Goal: Navigation & Orientation: Find specific page/section

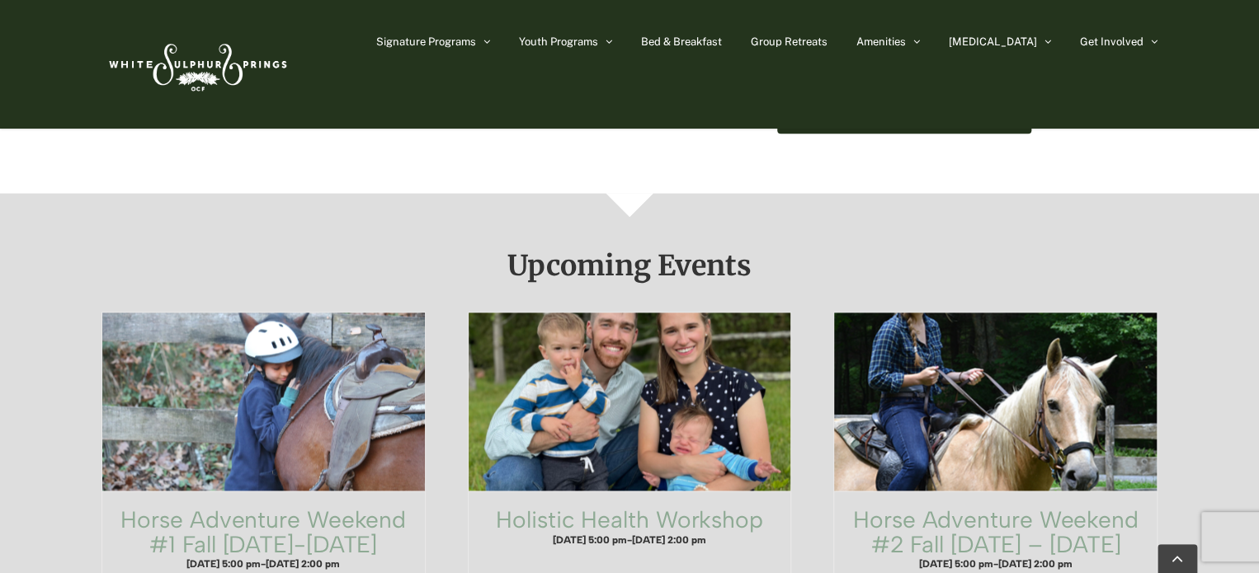
scroll to position [825, 0]
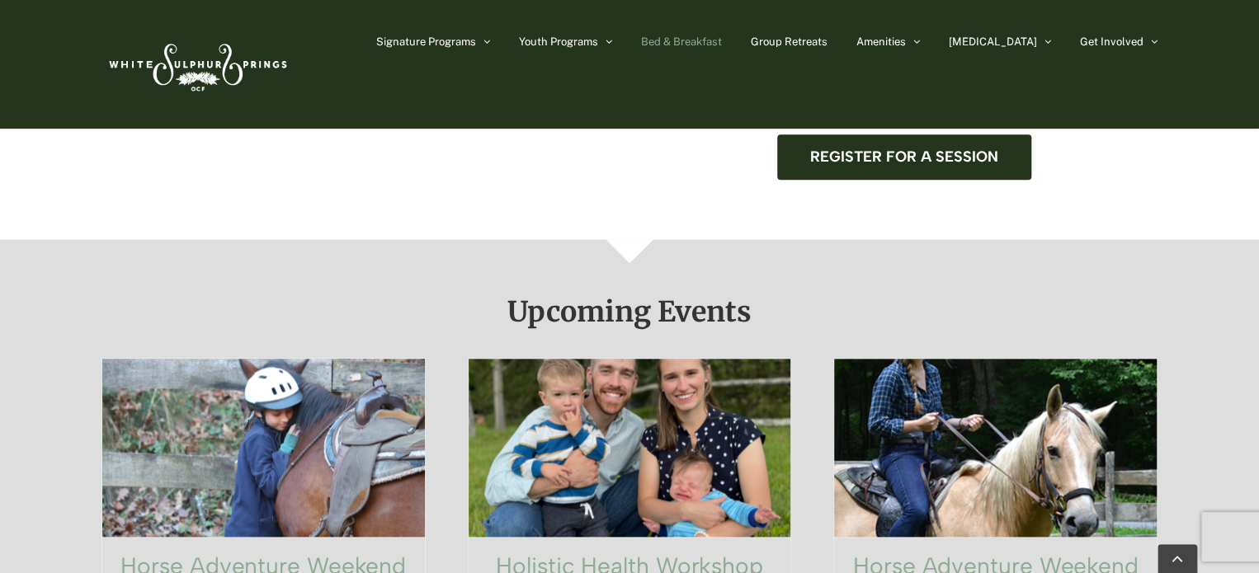
click at [722, 32] on link "Bed & Breakfast" at bounding box center [681, 41] width 81 height 82
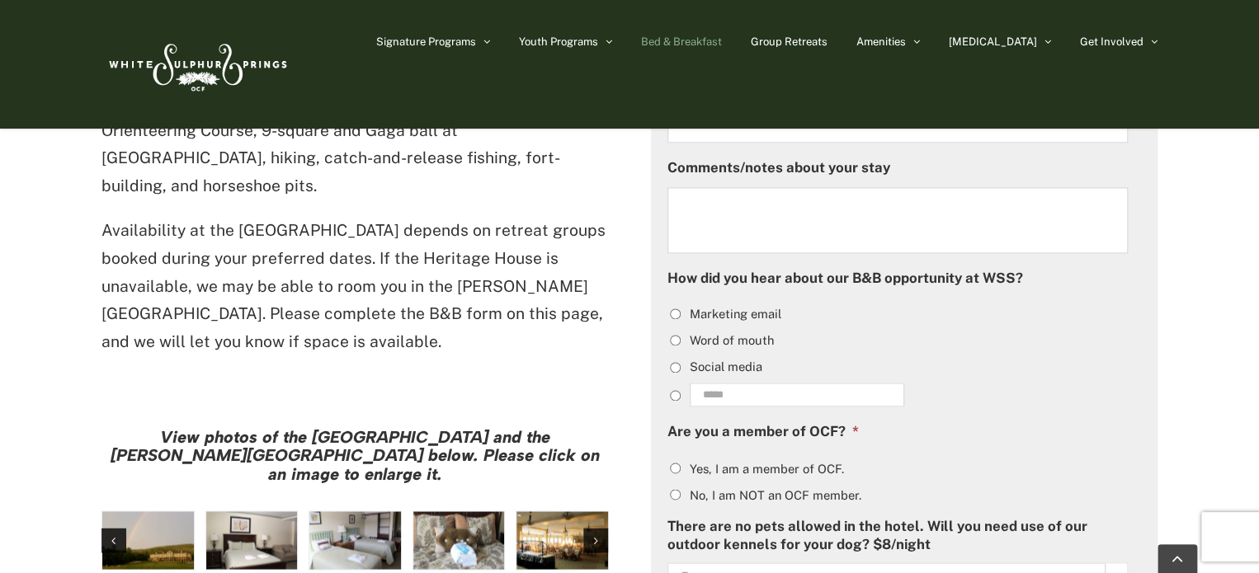
scroll to position [1155, 0]
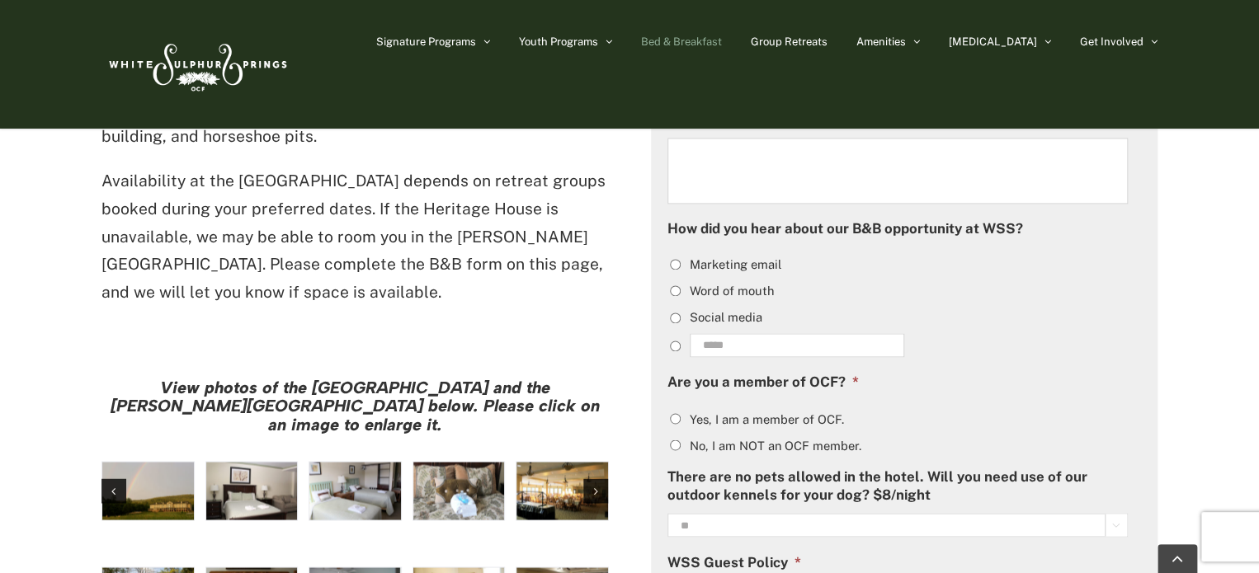
click at [176, 462] on img "large-heritage" at bounding box center [148, 491] width 92 height 58
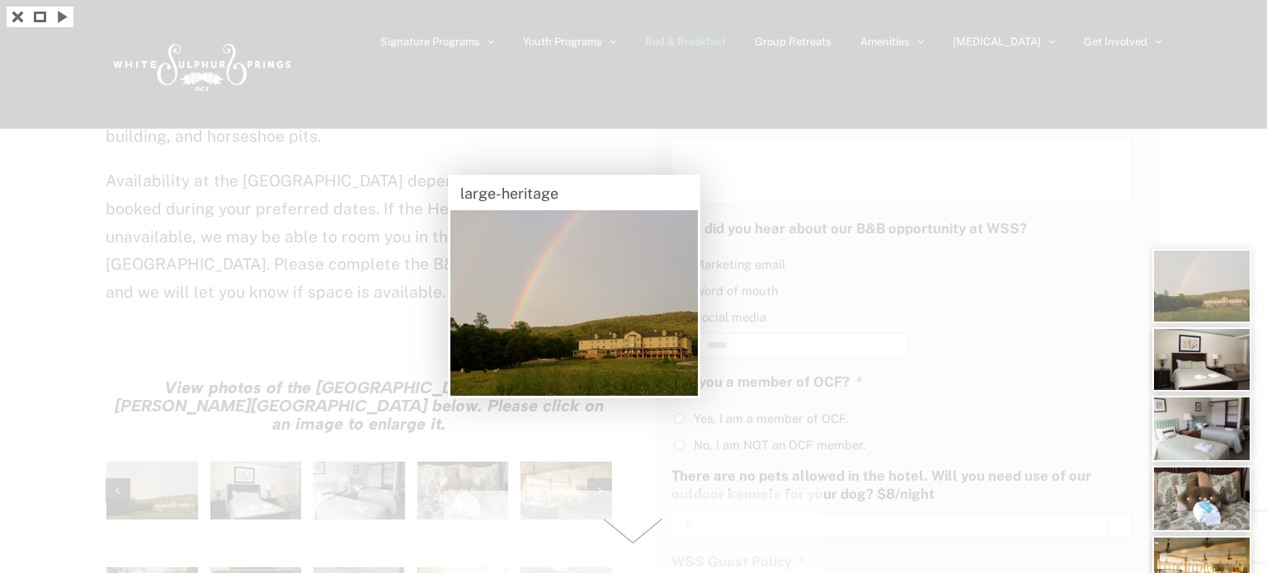
click at [630, 535] on span at bounding box center [634, 532] width 380 height 82
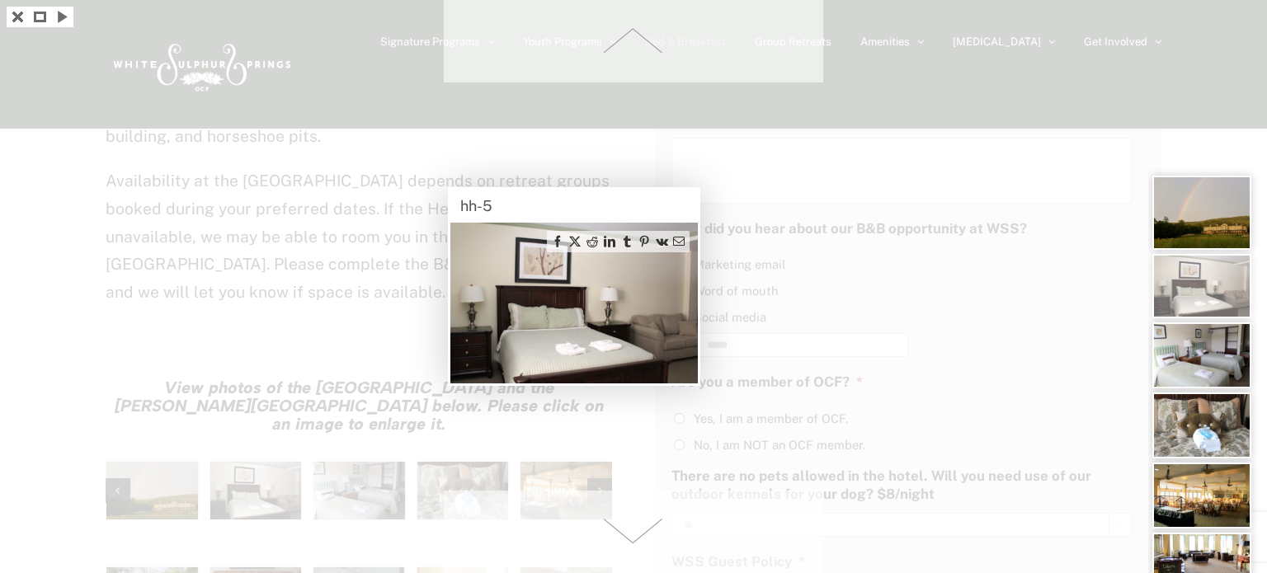
click at [630, 535] on span at bounding box center [634, 532] width 380 height 82
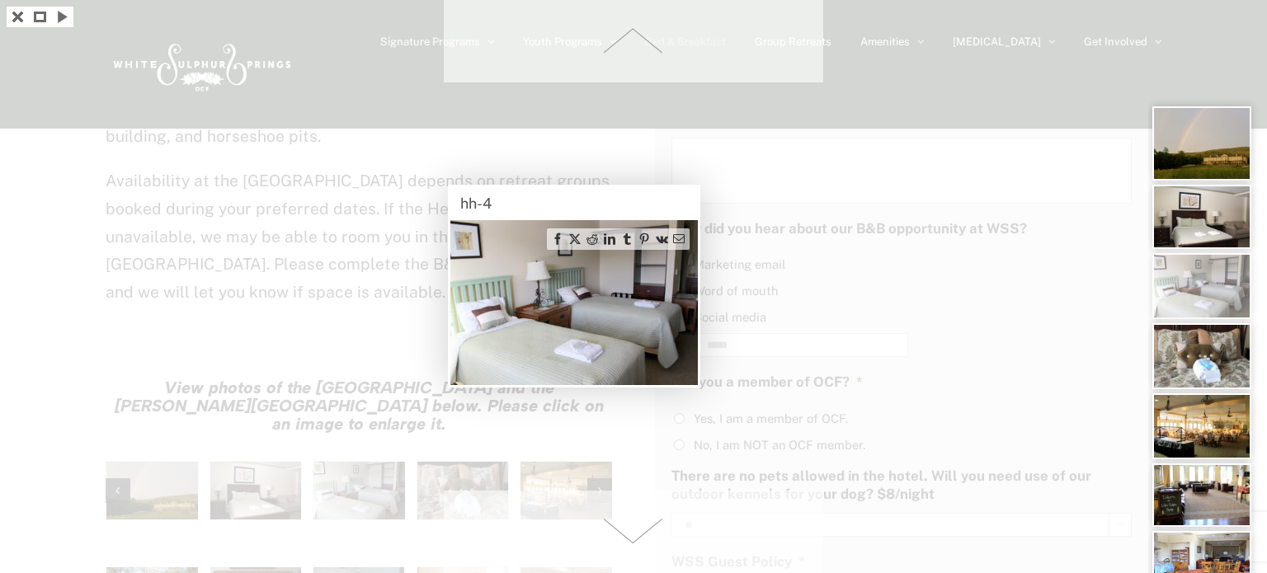
click at [630, 535] on span at bounding box center [634, 532] width 380 height 82
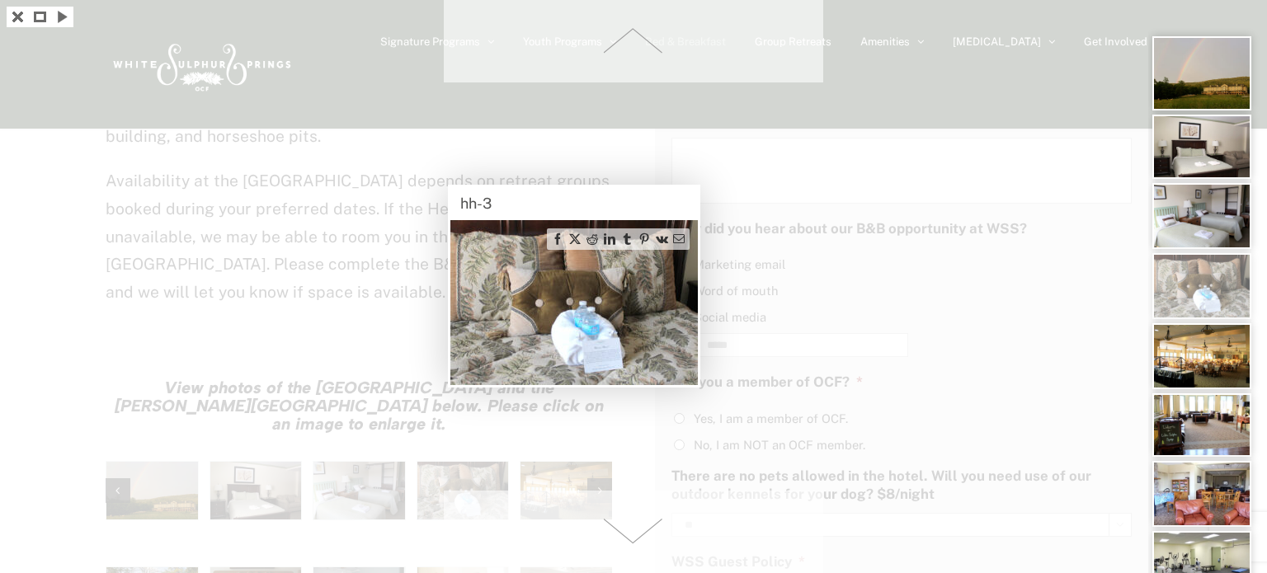
click at [630, 535] on span at bounding box center [634, 532] width 380 height 82
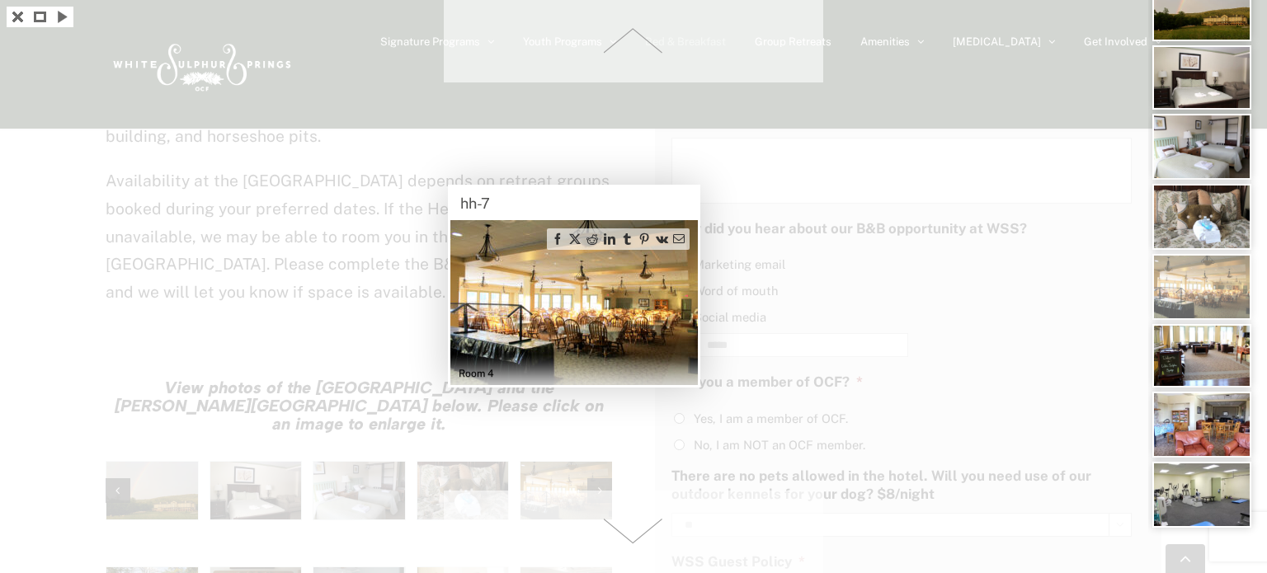
click at [630, 535] on span at bounding box center [634, 532] width 380 height 82
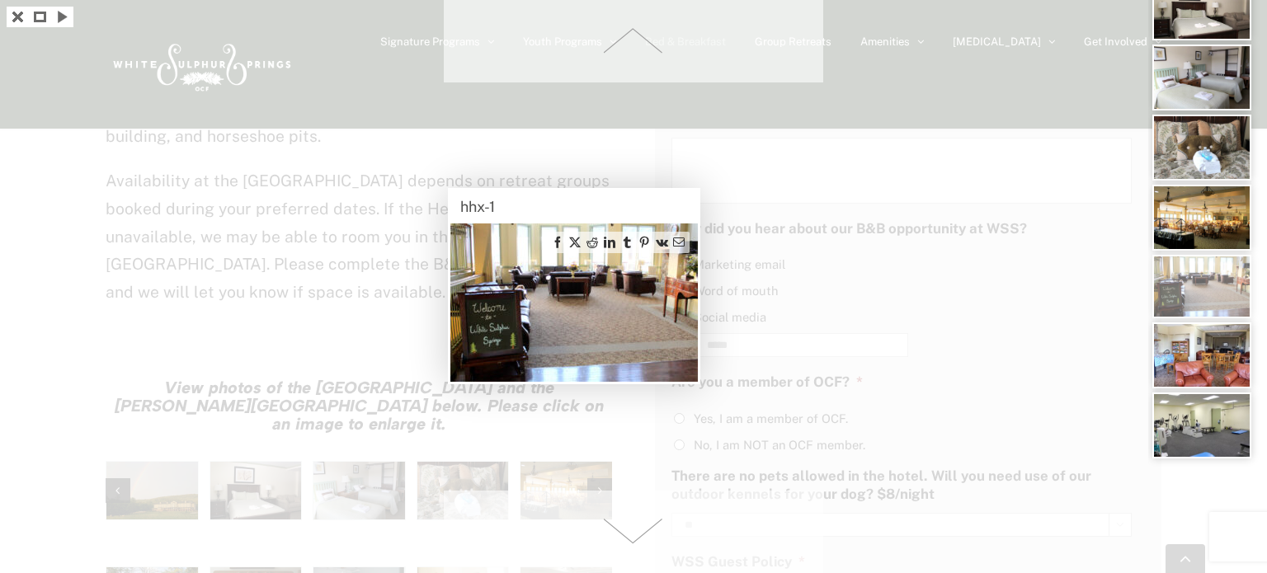
click at [630, 535] on span at bounding box center [634, 532] width 380 height 82
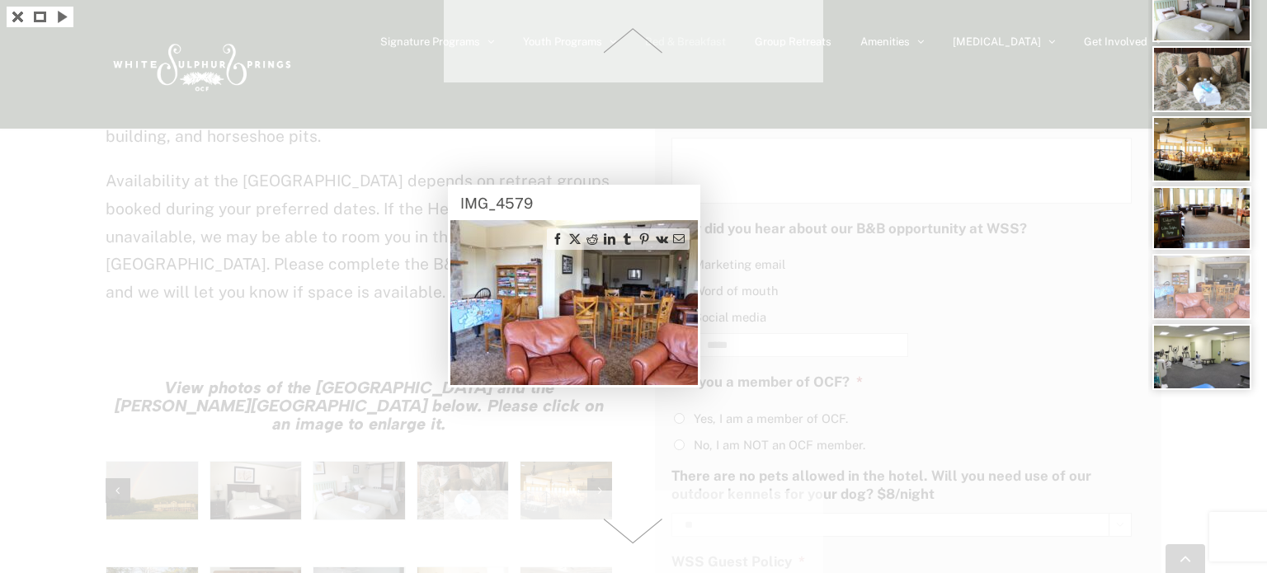
click at [630, 535] on span at bounding box center [634, 532] width 380 height 82
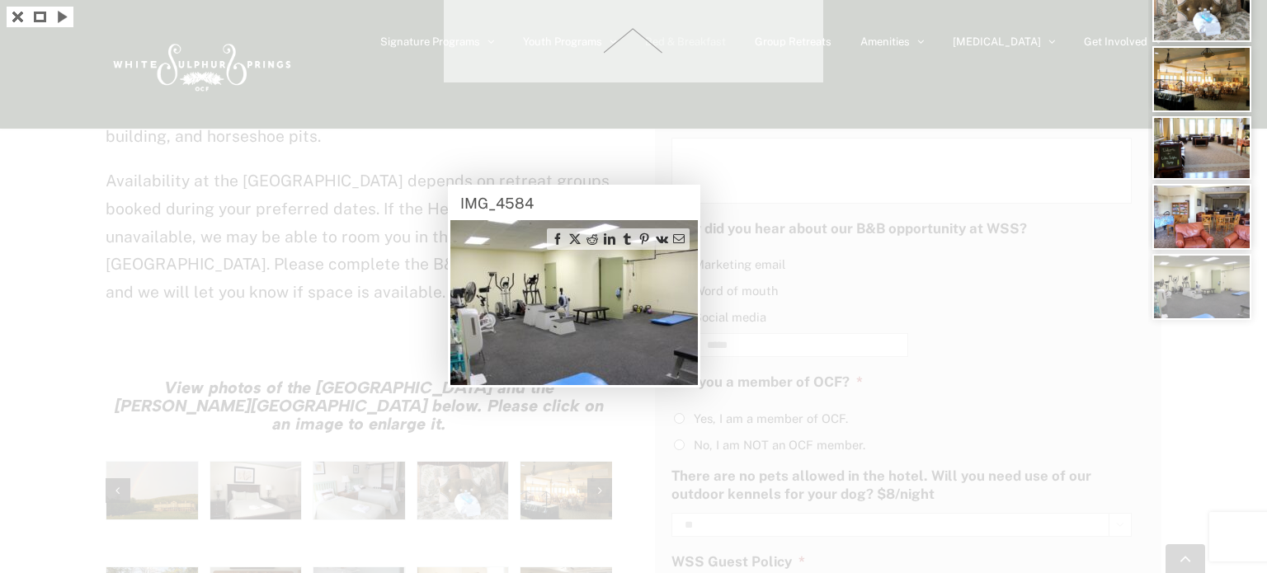
click at [630, 535] on div at bounding box center [633, 286] width 1267 height 573
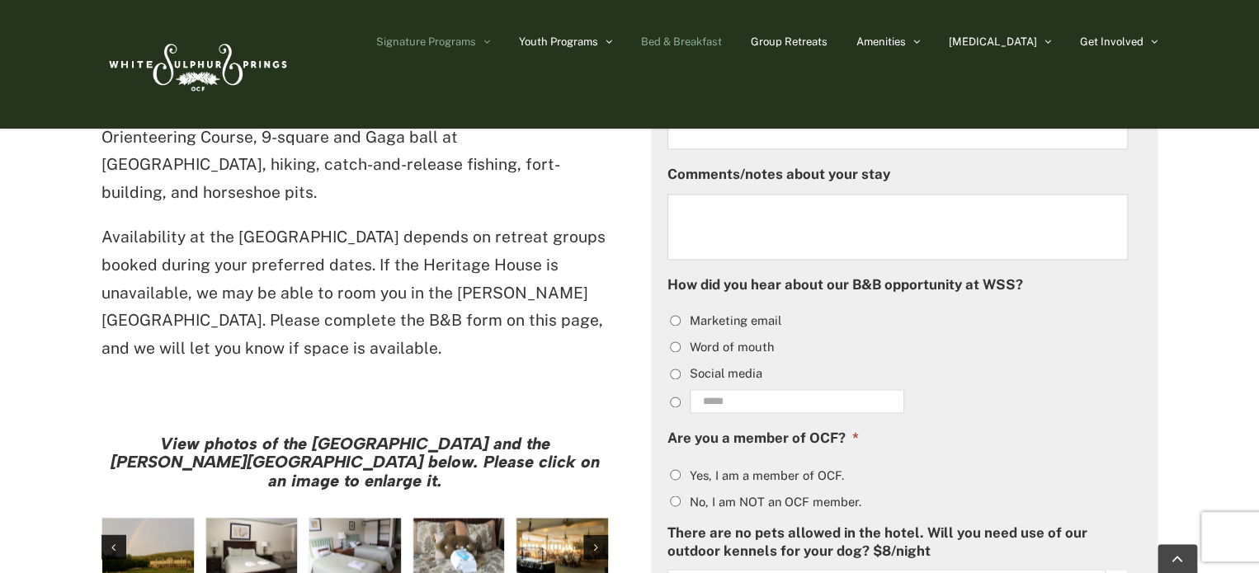
scroll to position [1072, 0]
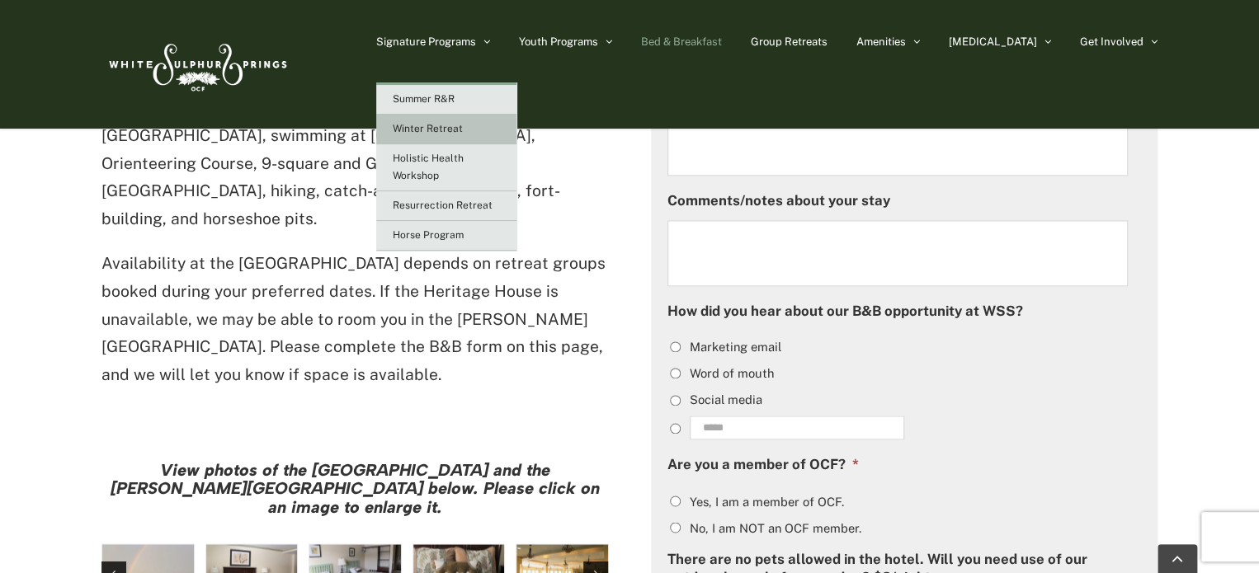
click at [463, 125] on span "Winter Retreat" at bounding box center [428, 129] width 70 height 12
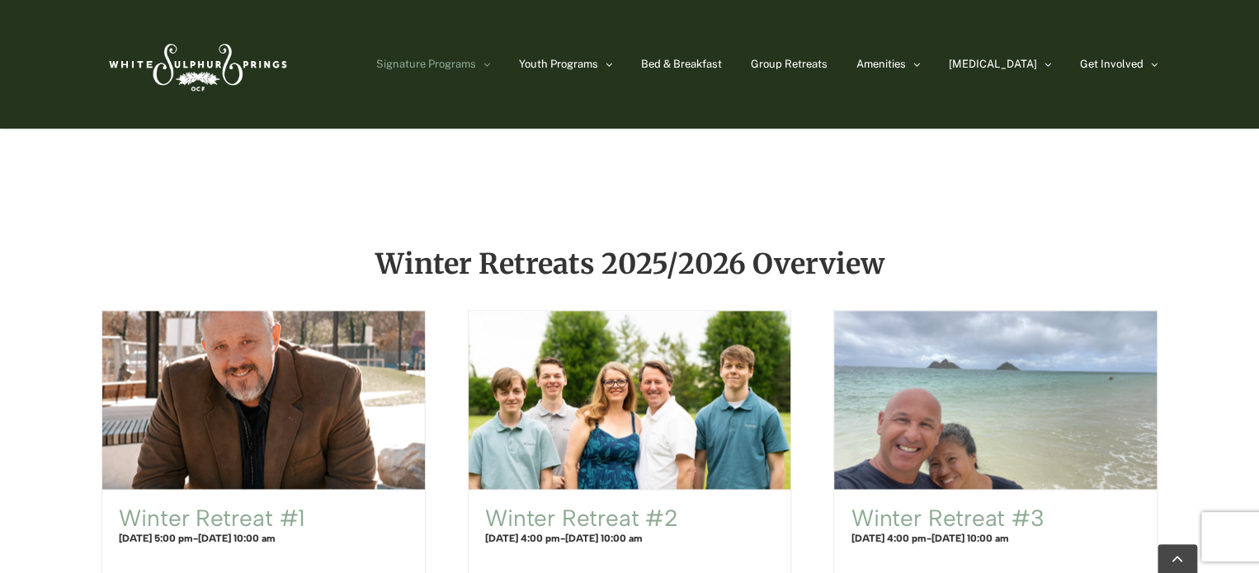
scroll to position [990, 0]
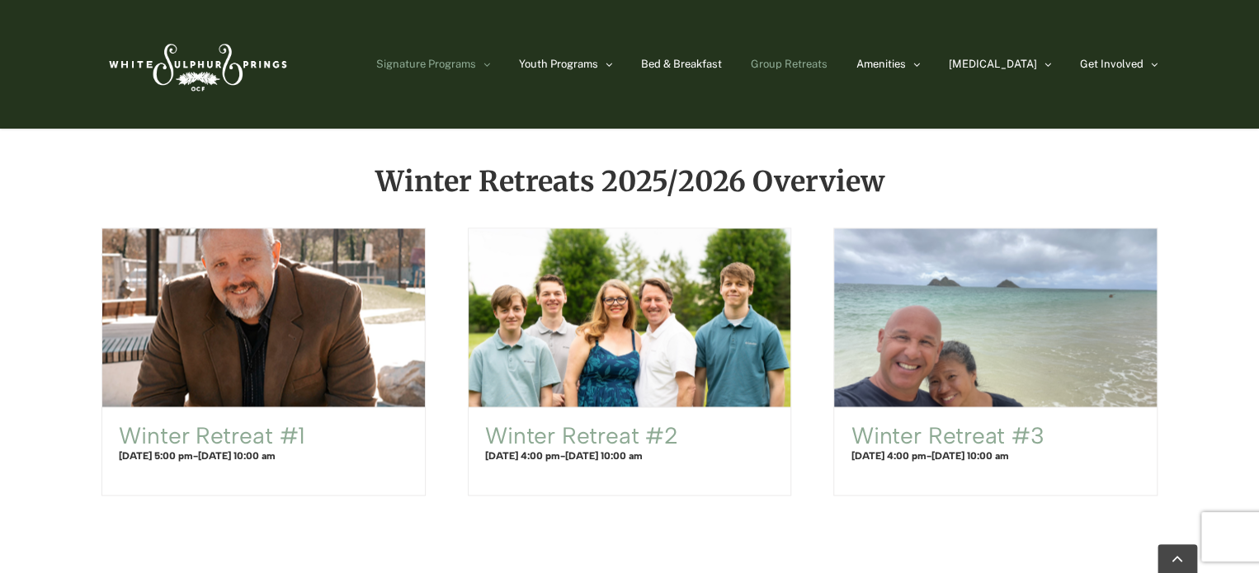
click at [827, 64] on span "Group Retreats" at bounding box center [789, 64] width 77 height 11
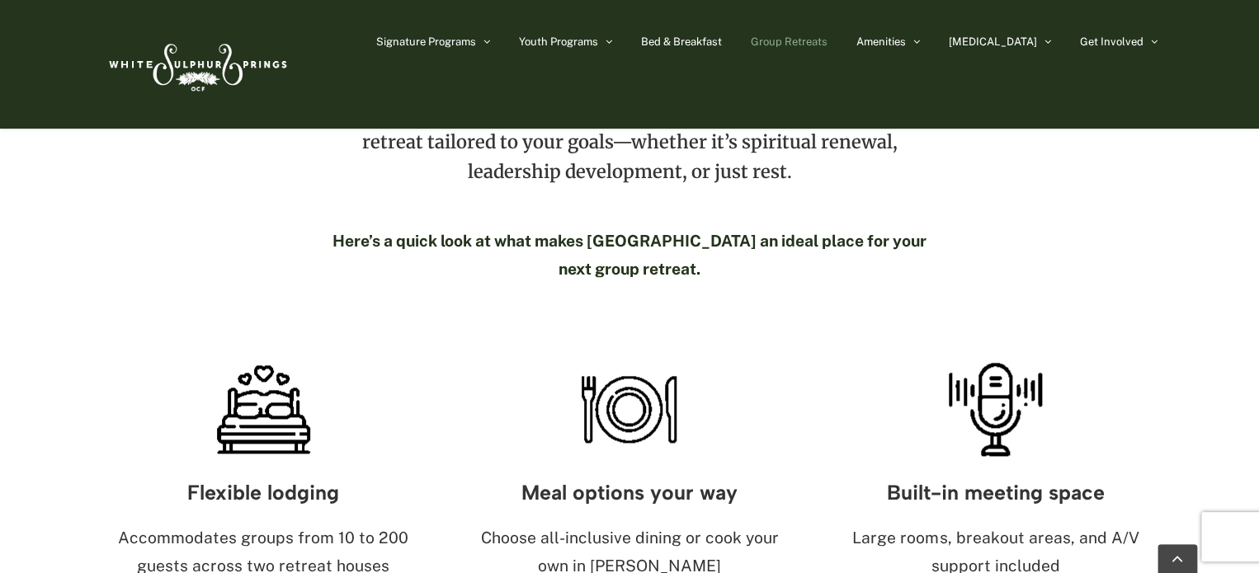
scroll to position [825, 0]
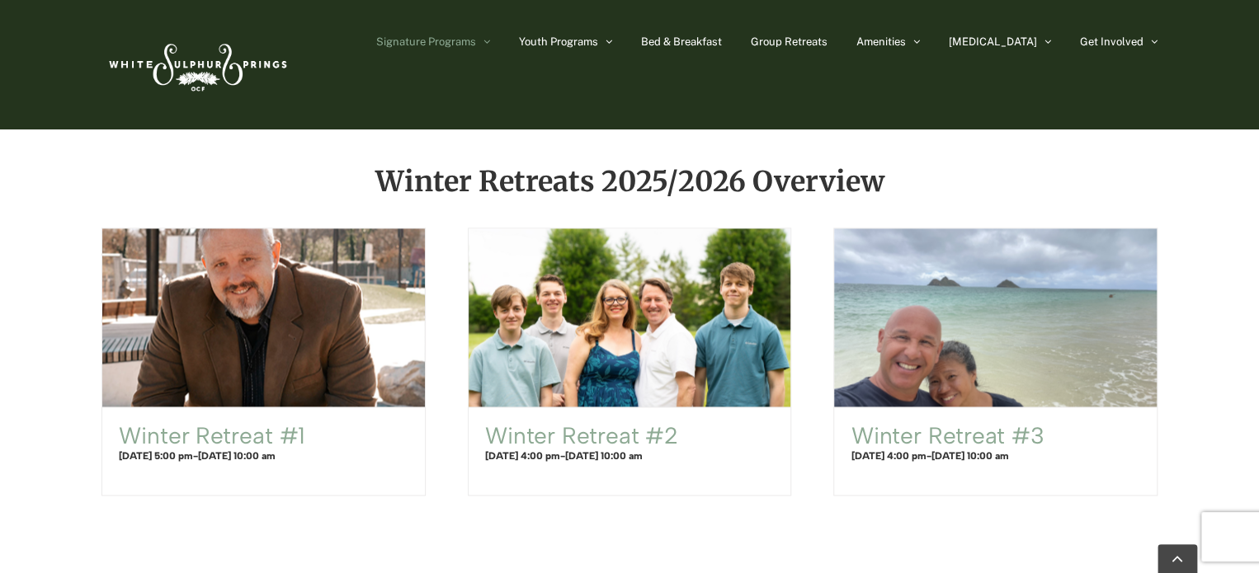
scroll to position [990, 0]
